Goal: Task Accomplishment & Management: Use online tool/utility

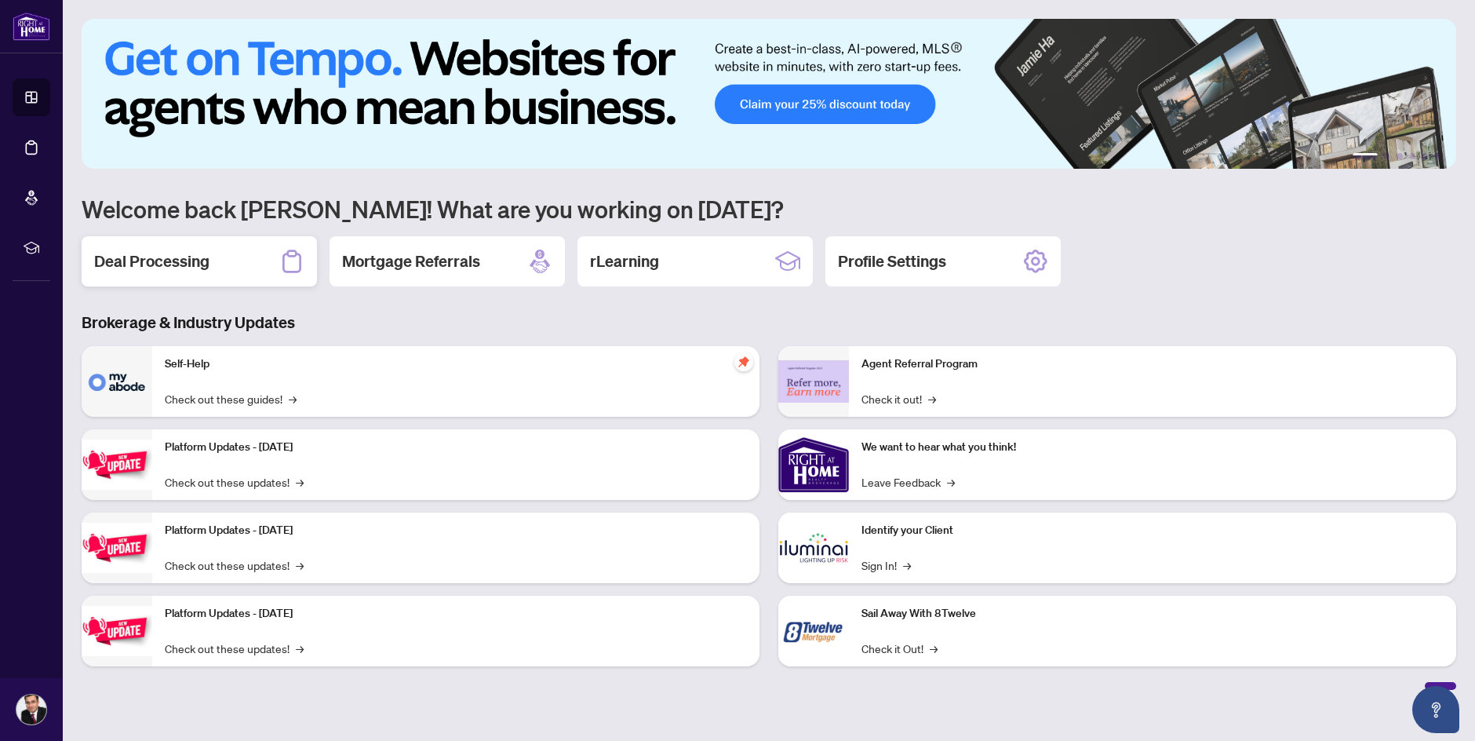
click at [210, 270] on div "Deal Processing" at bounding box center [199, 261] width 235 height 50
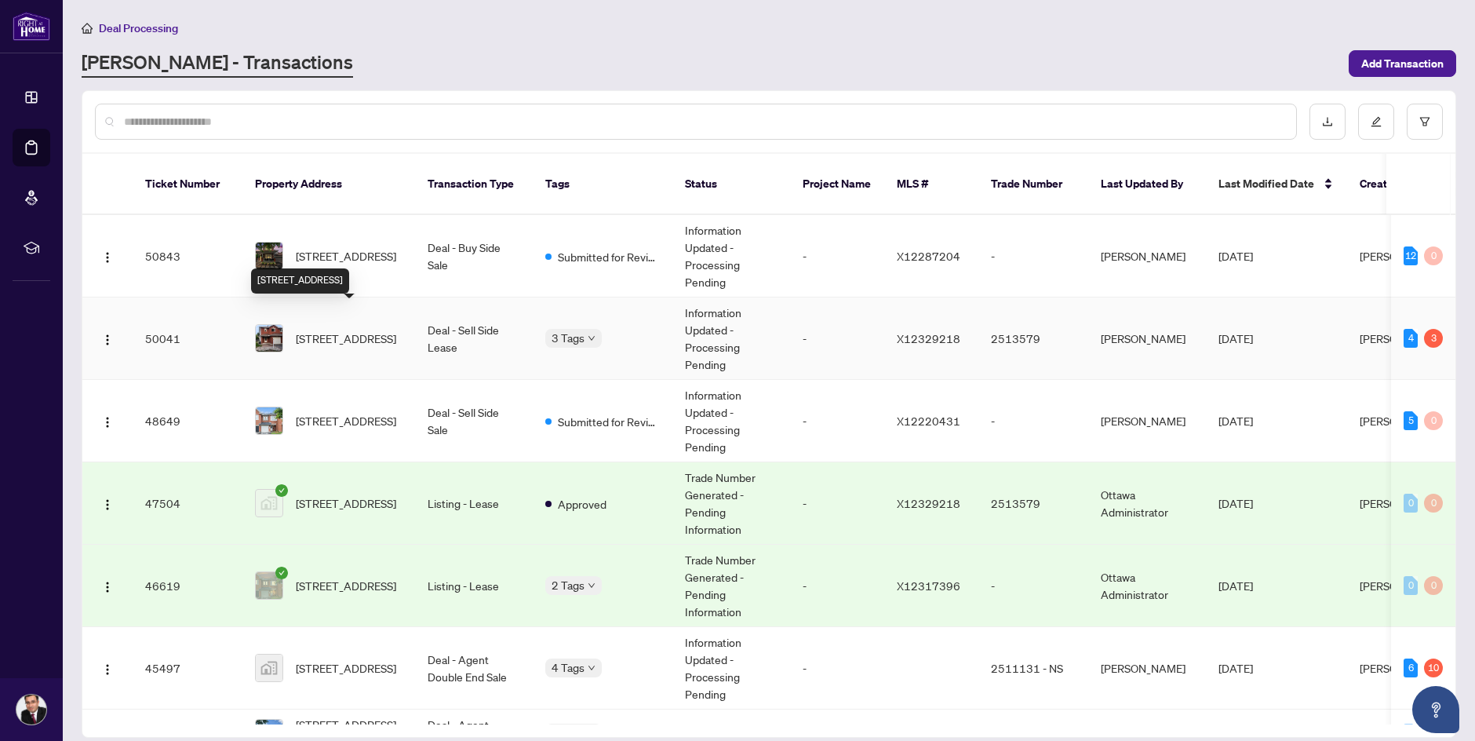
click at [345, 330] on span "[STREET_ADDRESS]" at bounding box center [346, 338] width 100 height 17
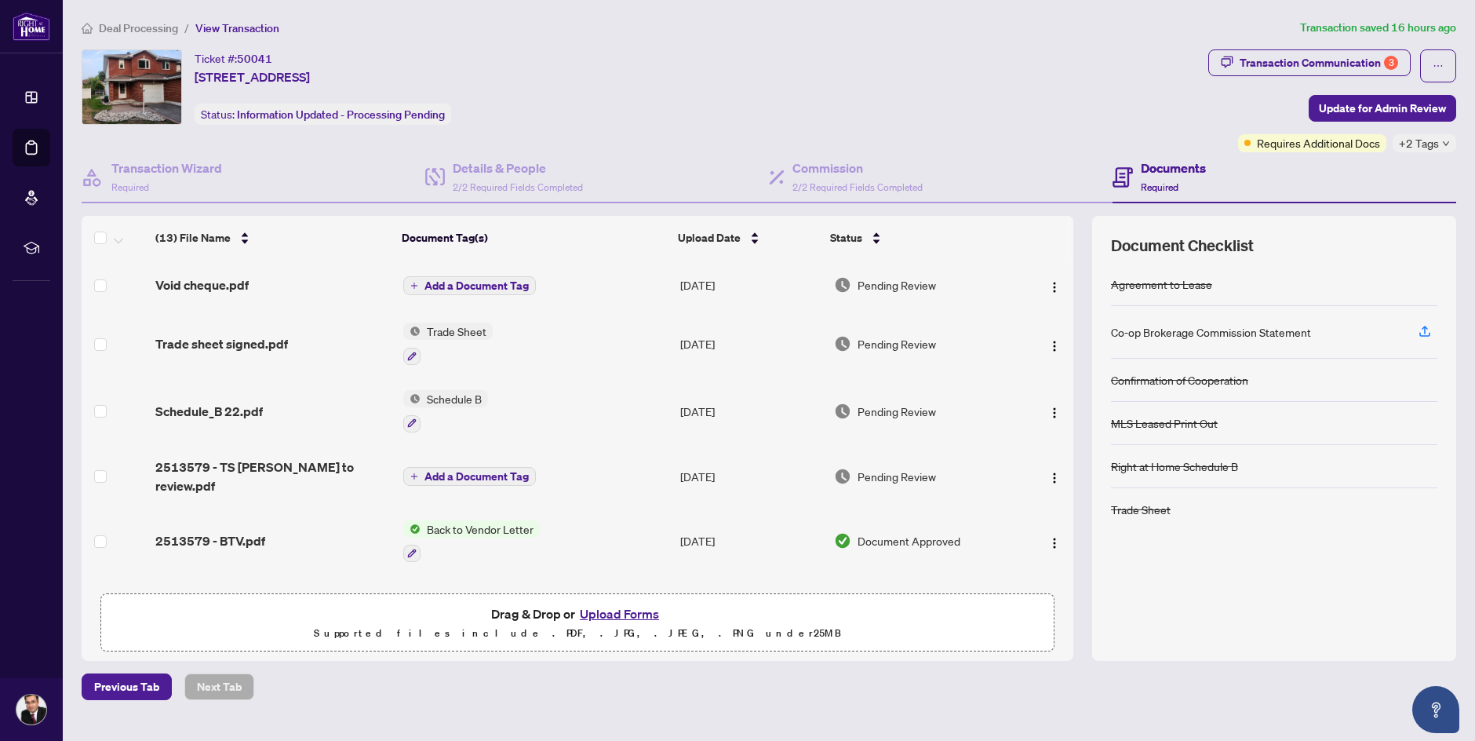
click at [299, 341] on div "Trade sheet signed.pdf" at bounding box center [272, 343] width 235 height 19
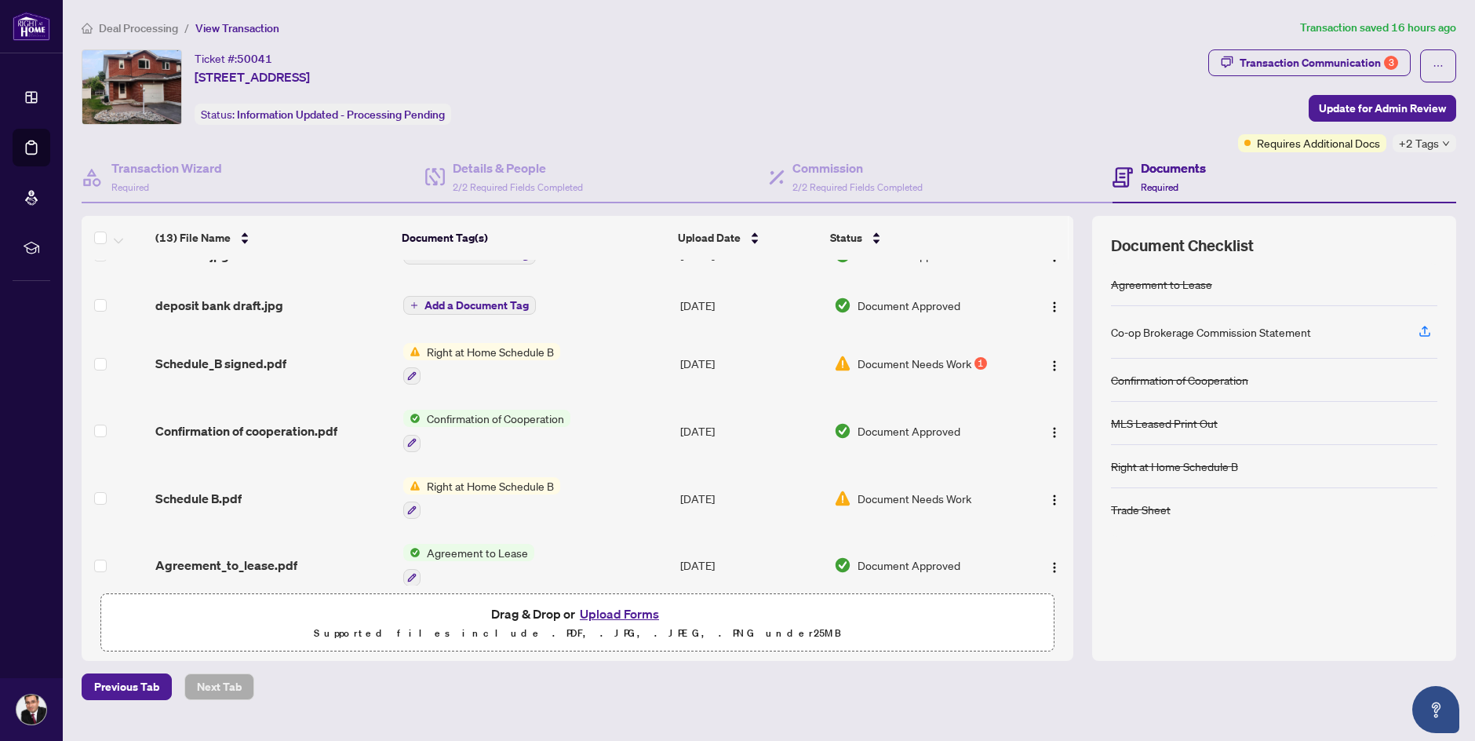
scroll to position [483, 0]
